Goal: Task Accomplishment & Management: Complete application form

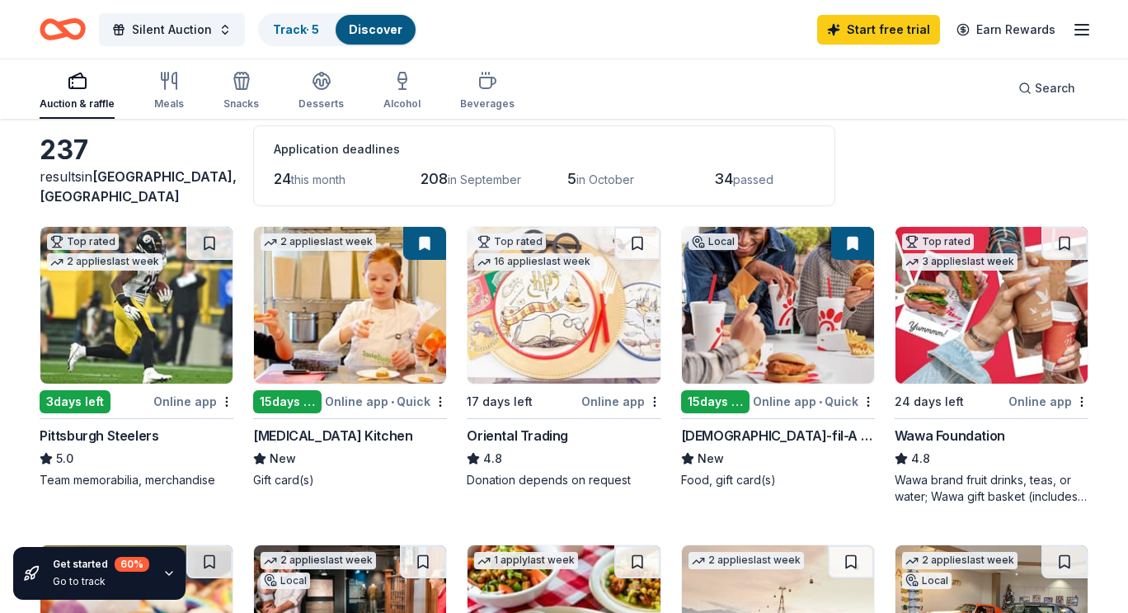
scroll to position [75, 0]
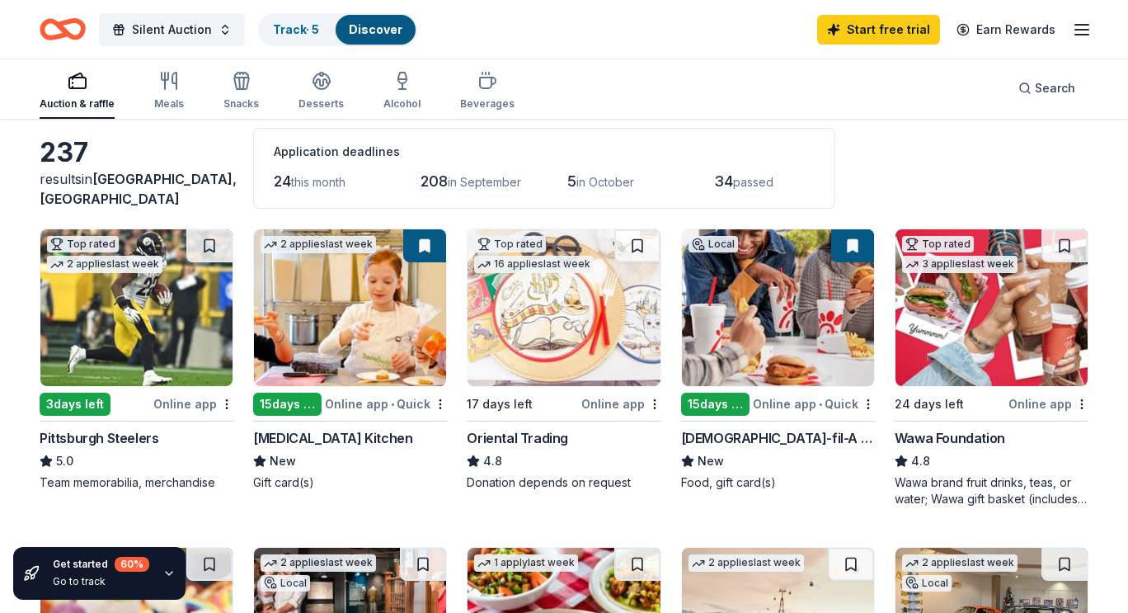
click at [538, 355] on img at bounding box center [564, 307] width 192 height 157
click at [954, 436] on div "Wawa Foundation" at bounding box center [950, 438] width 111 height 20
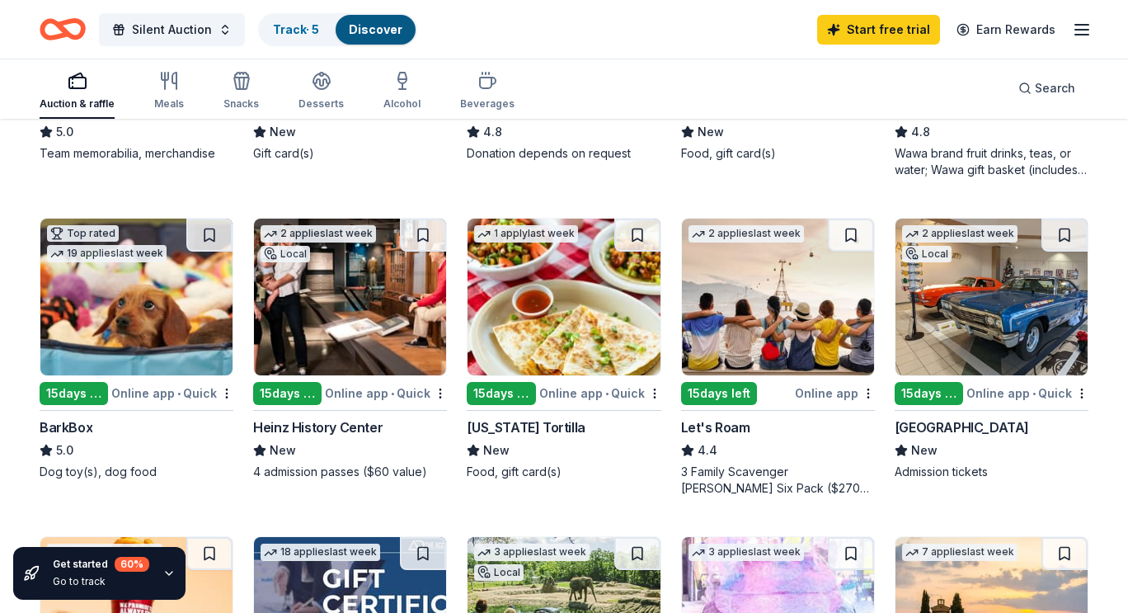
scroll to position [392, 0]
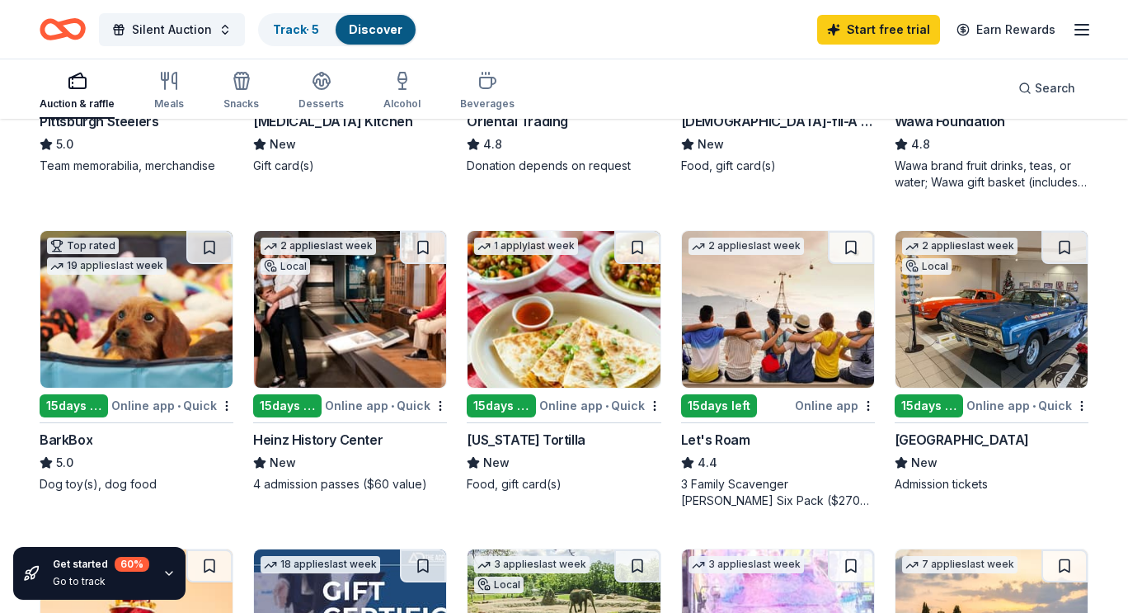
click at [124, 325] on img at bounding box center [136, 309] width 192 height 157
click at [344, 438] on div "Heinz History Center" at bounding box center [318, 440] width 130 height 20
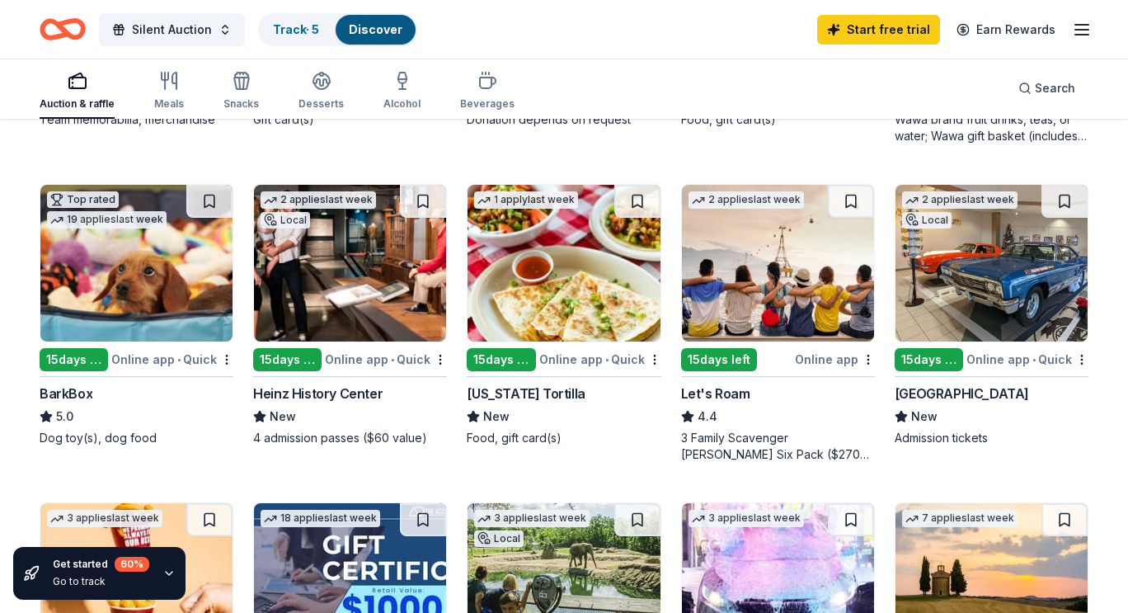
scroll to position [434, 0]
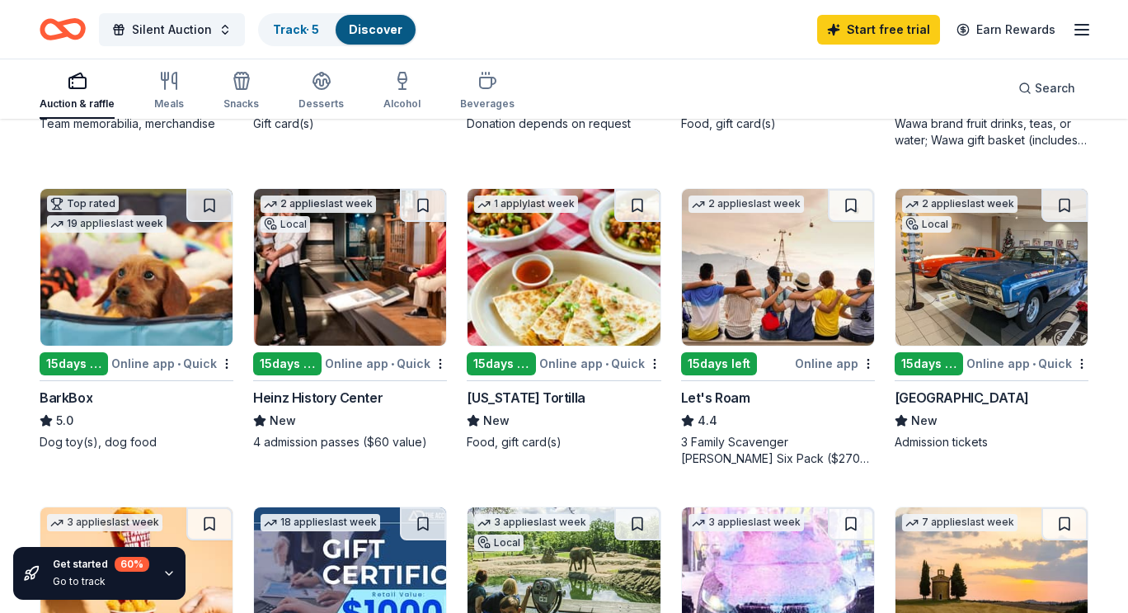
click at [962, 404] on div "AACA Museum" at bounding box center [962, 398] width 134 height 20
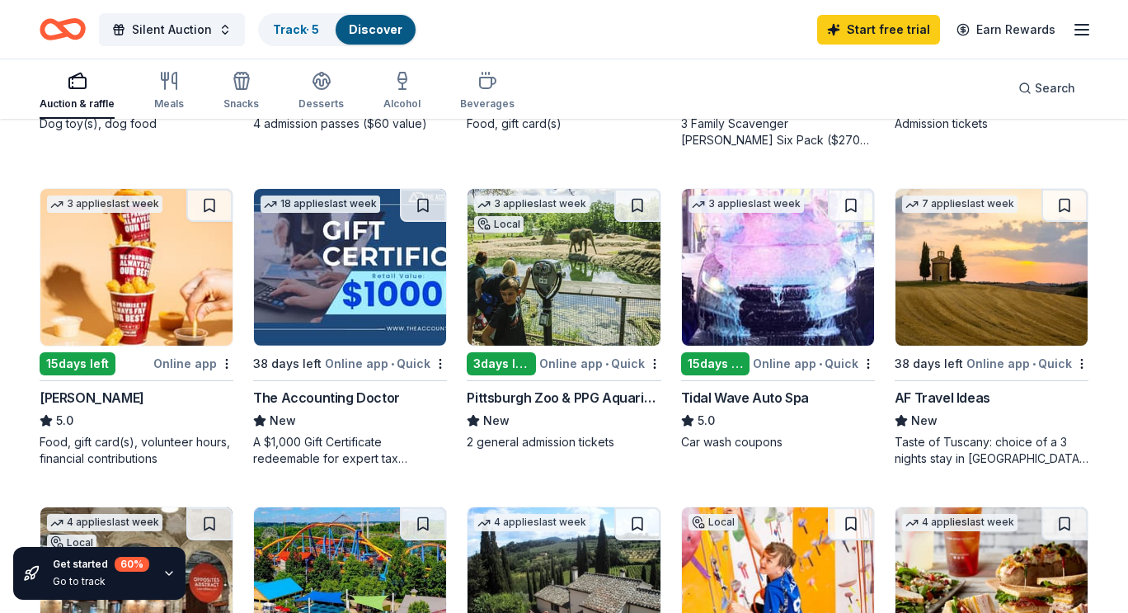
scroll to position [747, 0]
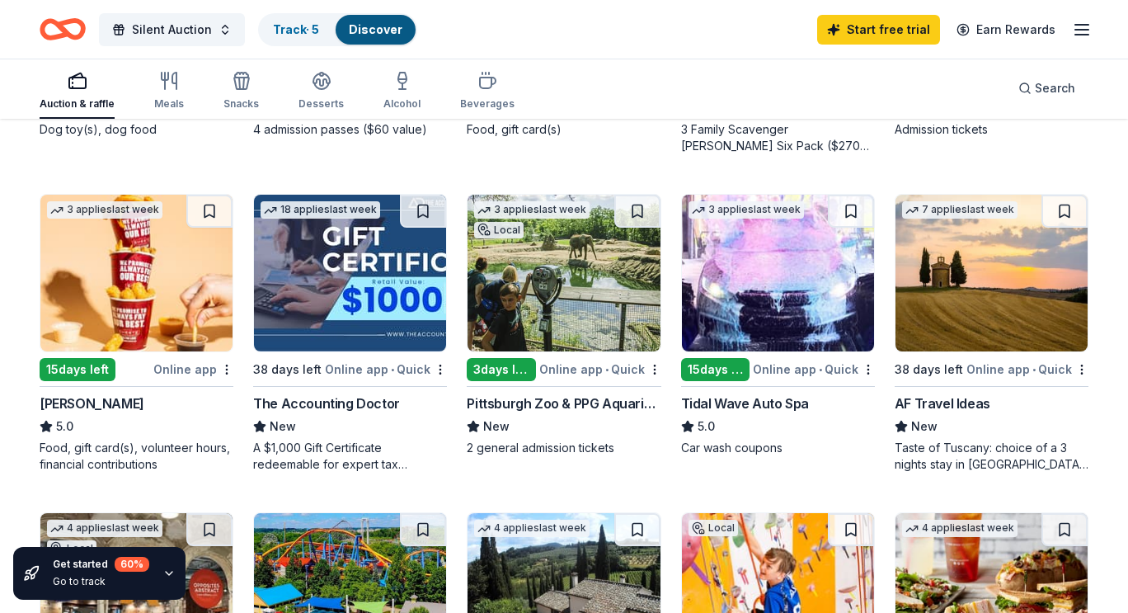
click at [153, 286] on img at bounding box center [136, 273] width 192 height 157
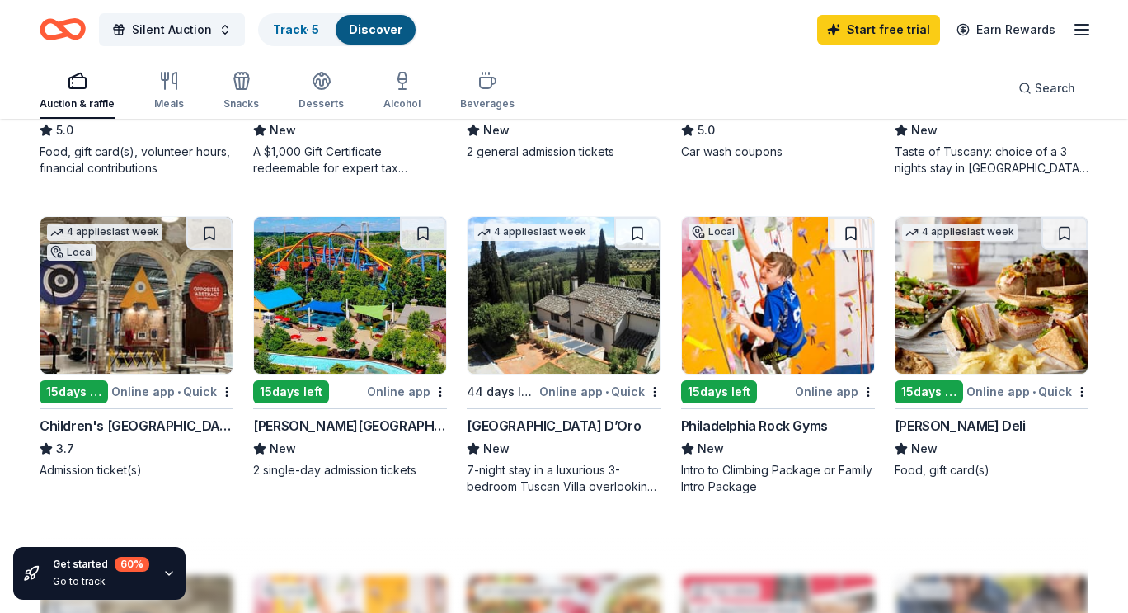
scroll to position [1052, 0]
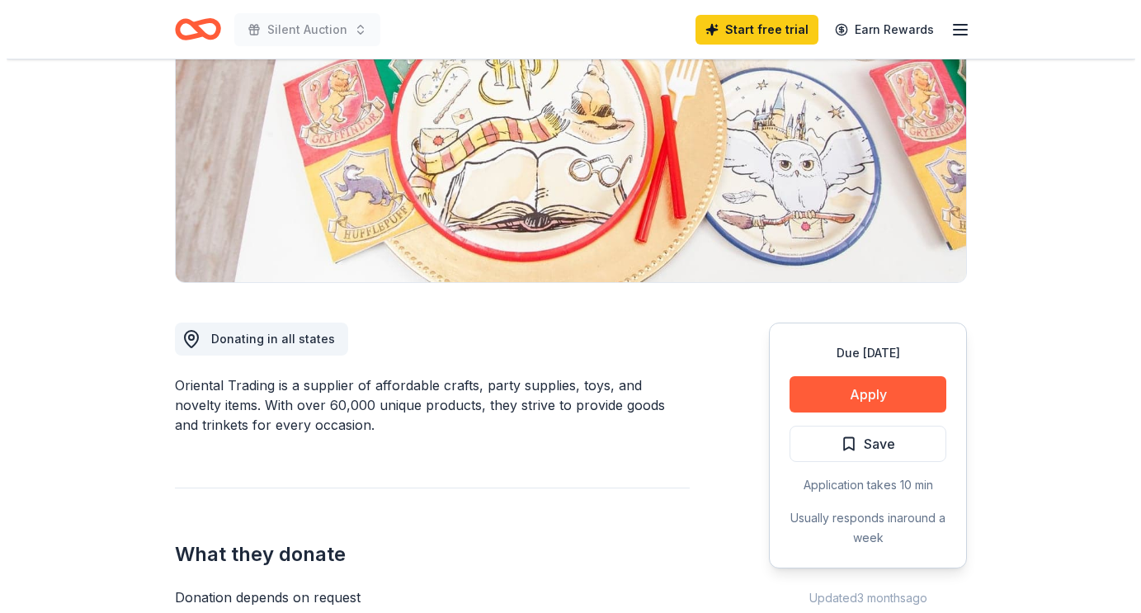
scroll to position [222, 0]
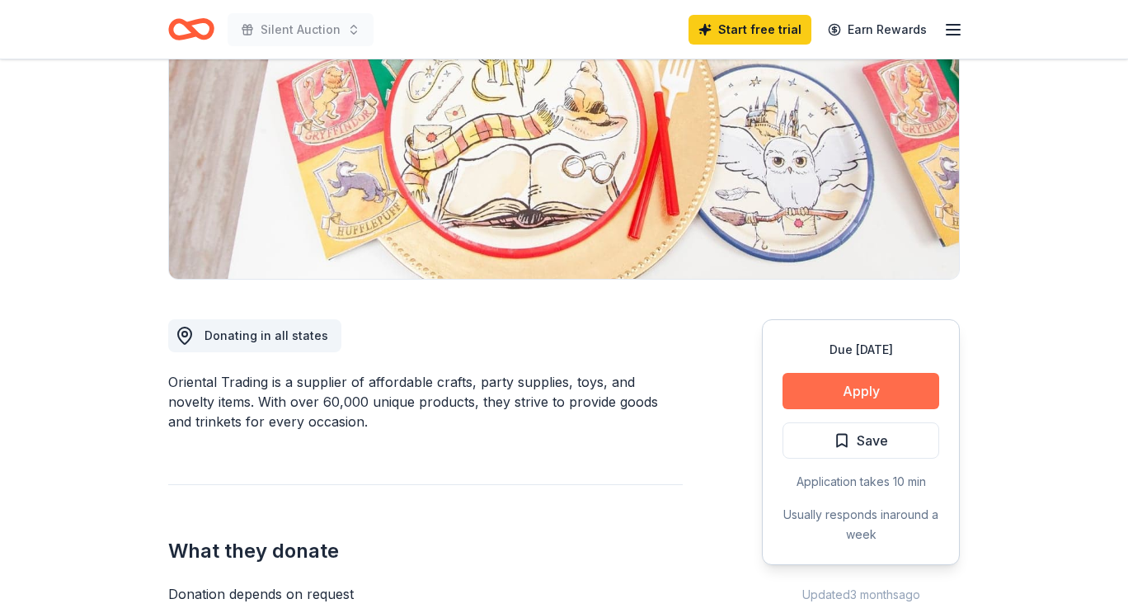
click at [827, 386] on button "Apply" at bounding box center [861, 391] width 157 height 36
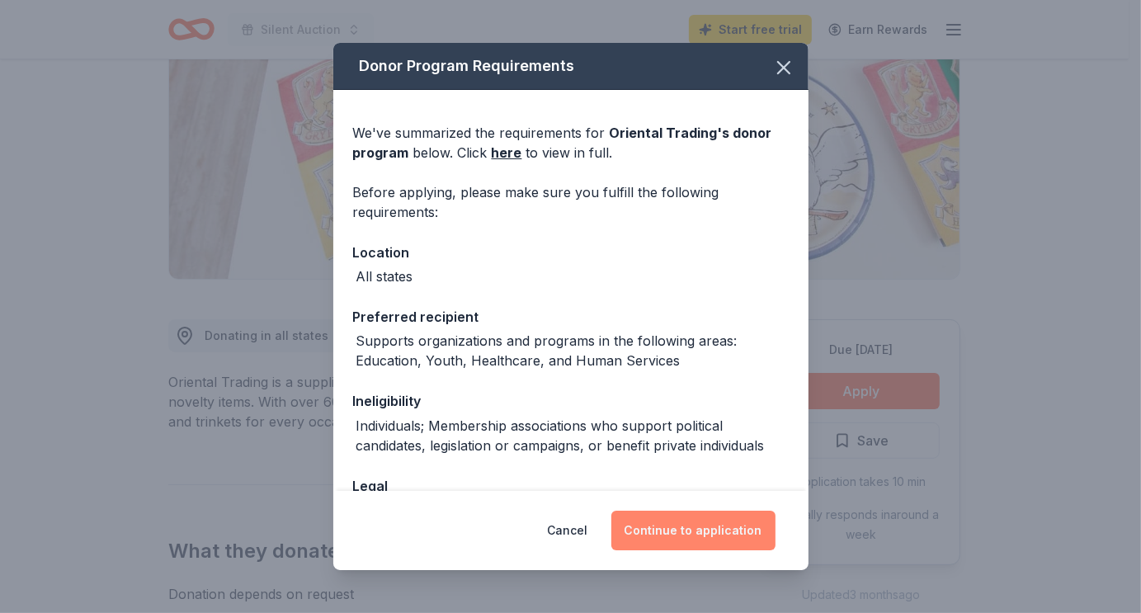
click at [720, 530] on button "Continue to application" at bounding box center [693, 531] width 164 height 40
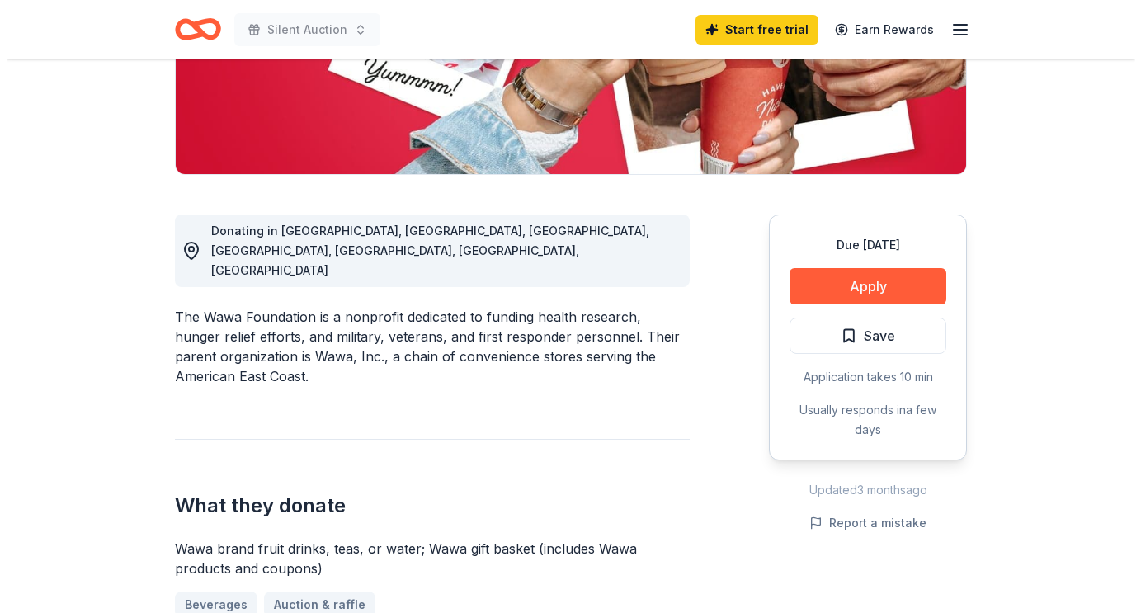
scroll to position [328, 0]
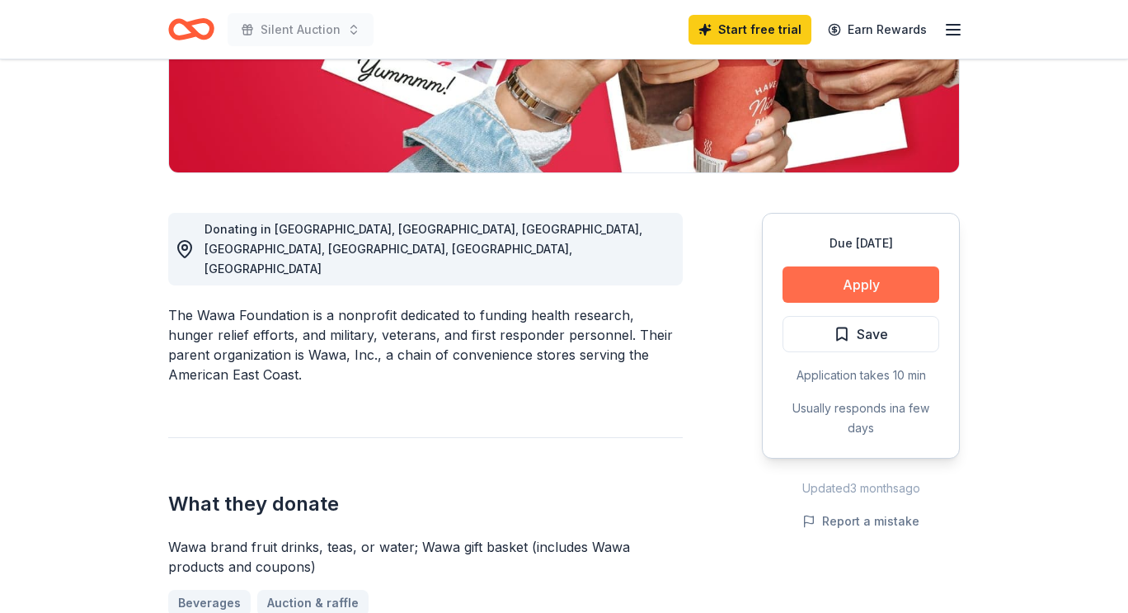
click at [916, 288] on button "Apply" at bounding box center [861, 284] width 157 height 36
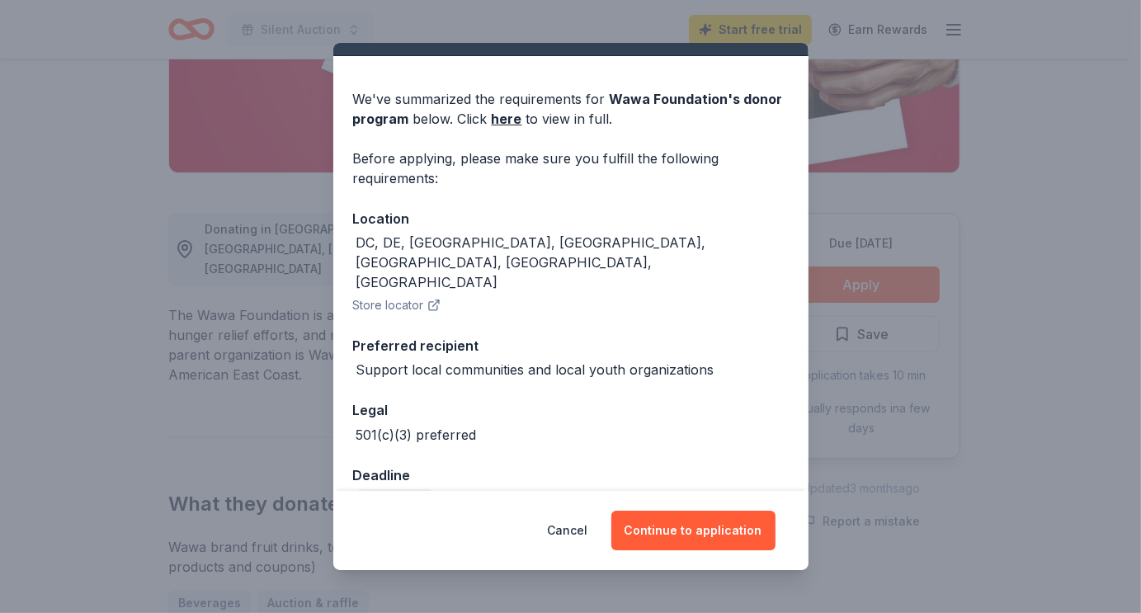
scroll to position [35, 0]
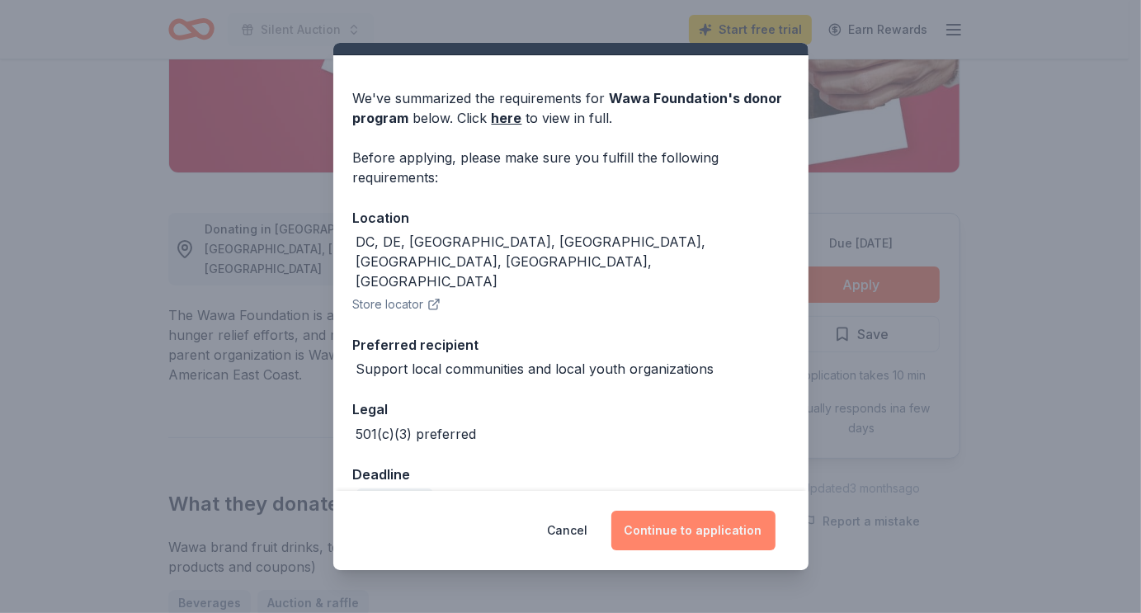
click at [724, 523] on button "Continue to application" at bounding box center [693, 531] width 164 height 40
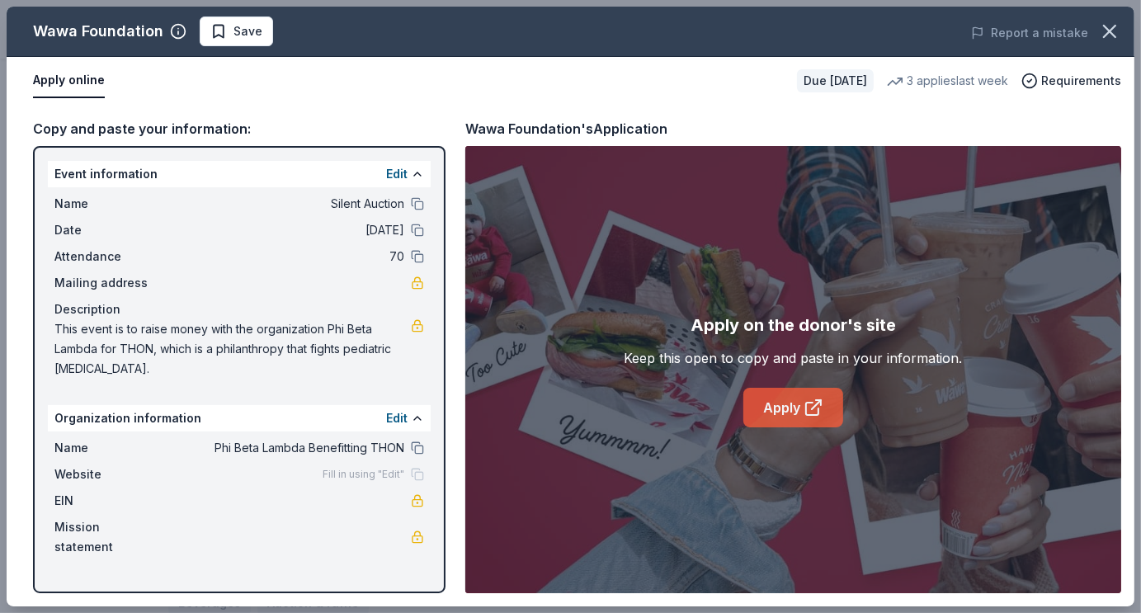
click at [779, 405] on link "Apply" at bounding box center [793, 408] width 100 height 40
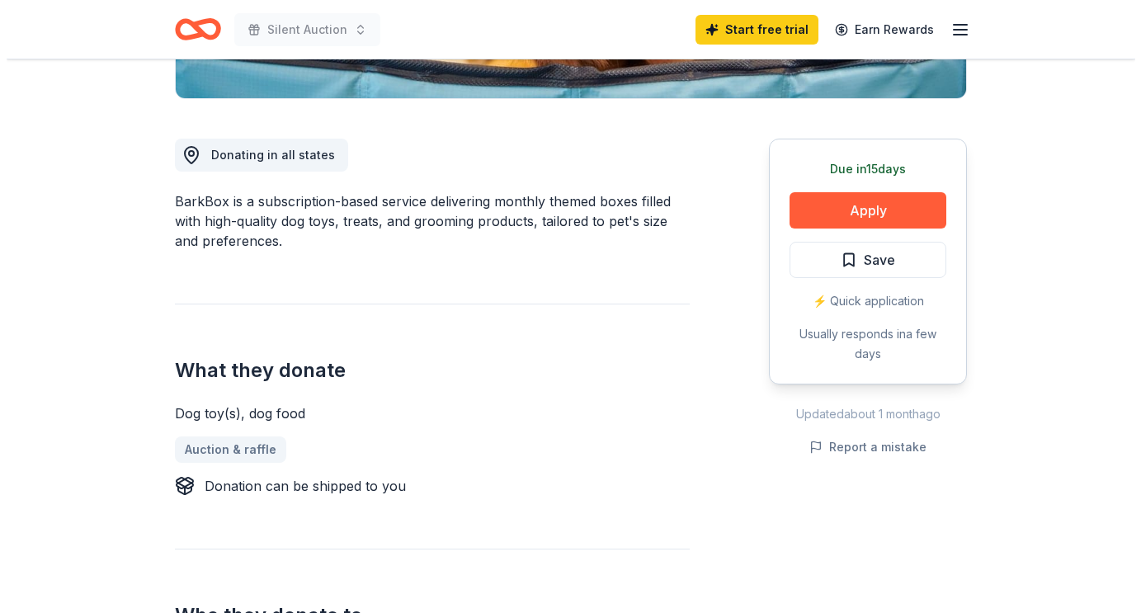
scroll to position [405, 0]
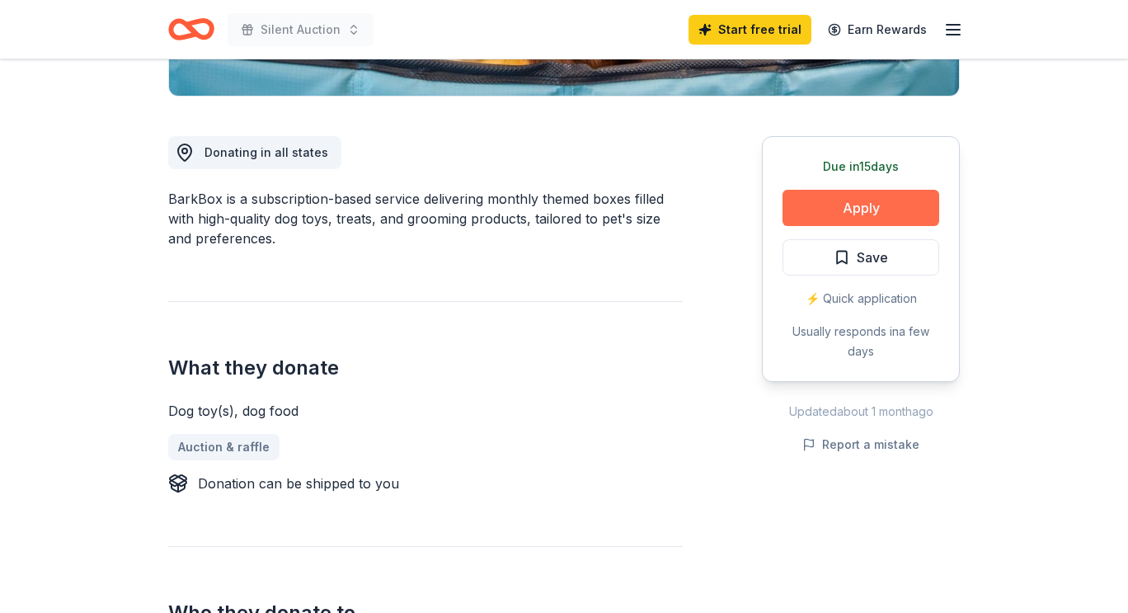
click at [826, 205] on button "Apply" at bounding box center [861, 208] width 157 height 36
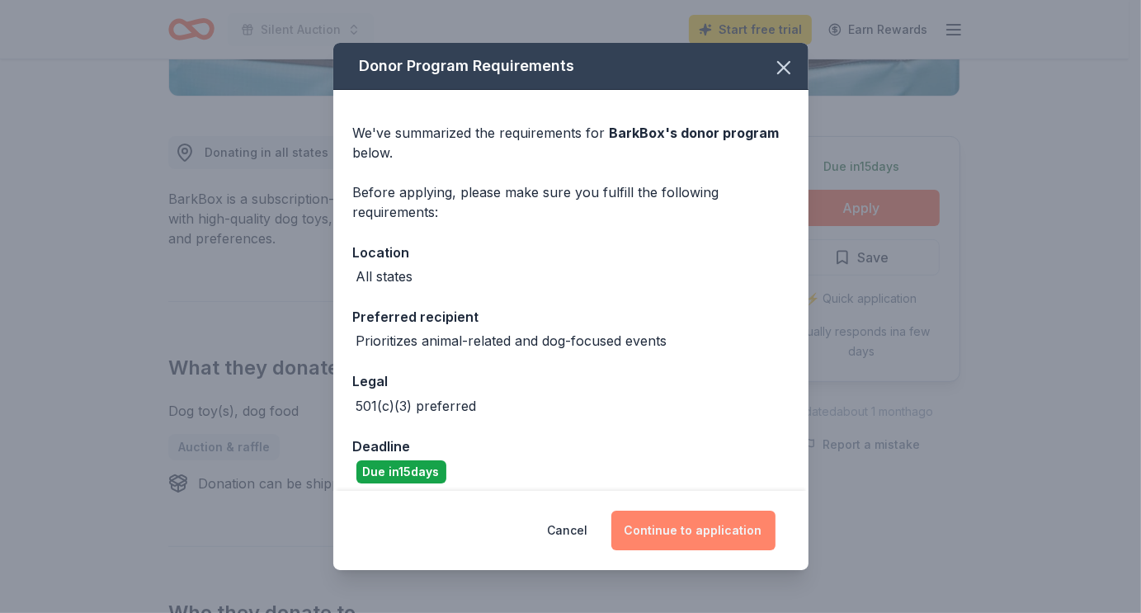
click at [711, 527] on button "Continue to application" at bounding box center [693, 531] width 164 height 40
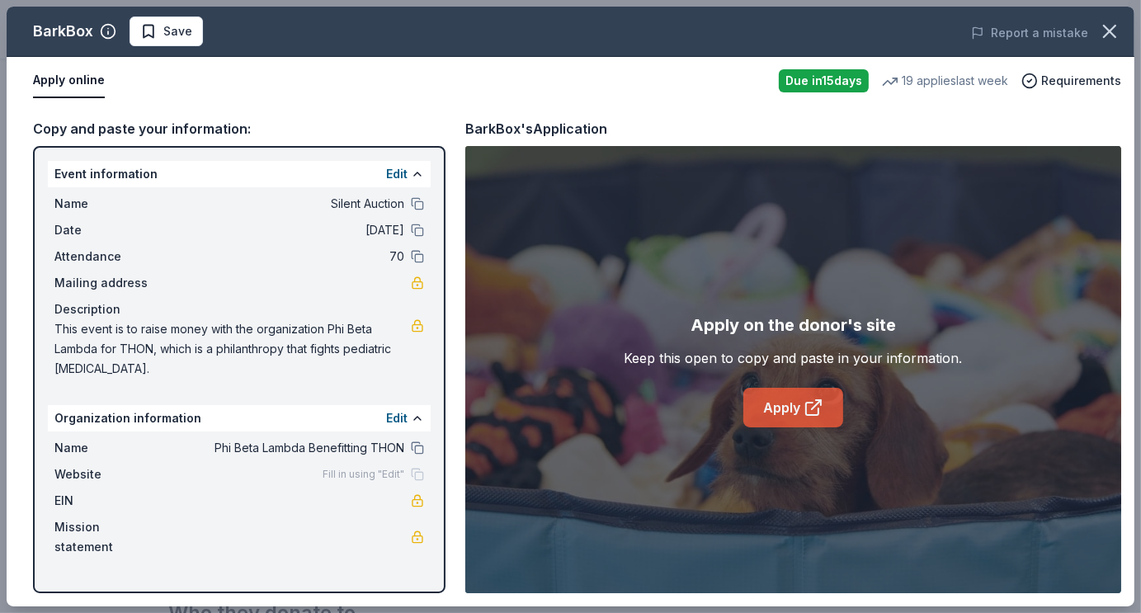
click at [780, 410] on link "Apply" at bounding box center [793, 408] width 100 height 40
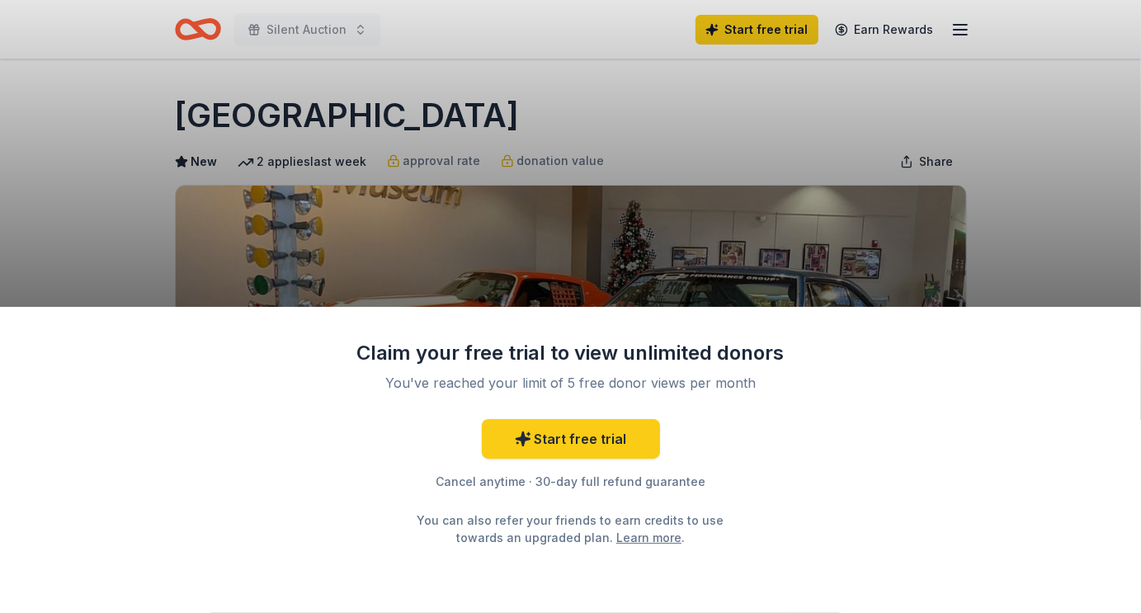
click at [947, 125] on div "Claim your free trial to view unlimited donors You've reached your limit of 5 f…" at bounding box center [570, 306] width 1141 height 613
